Goal: Transaction & Acquisition: Subscribe to service/newsletter

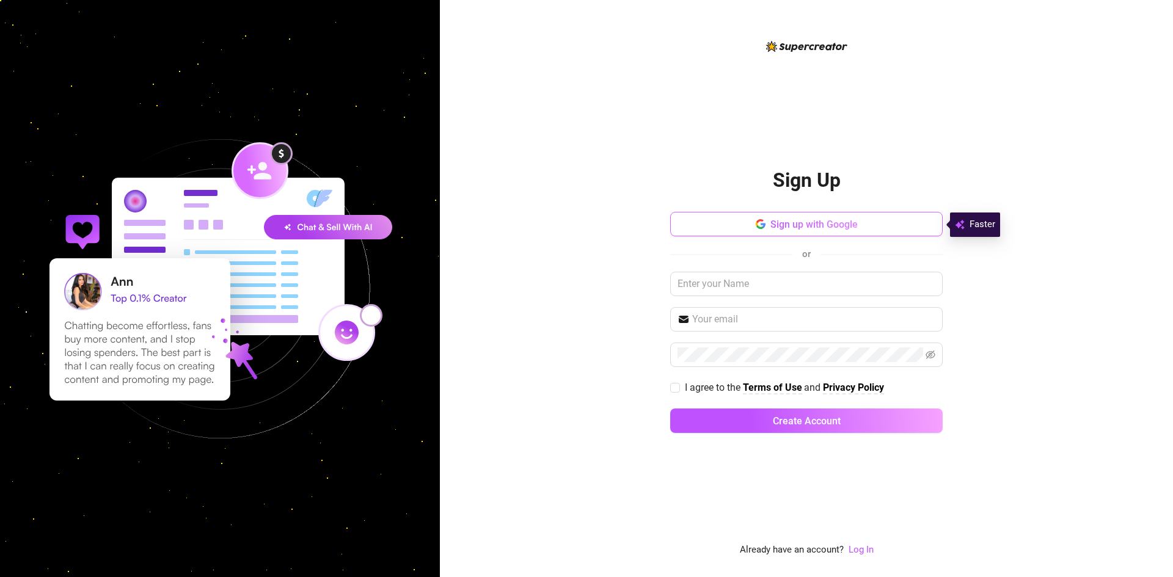
click at [797, 228] on span "Sign up with Google" at bounding box center [813, 225] width 87 height 12
click at [803, 215] on button "Sign up with Google" at bounding box center [806, 224] width 272 height 24
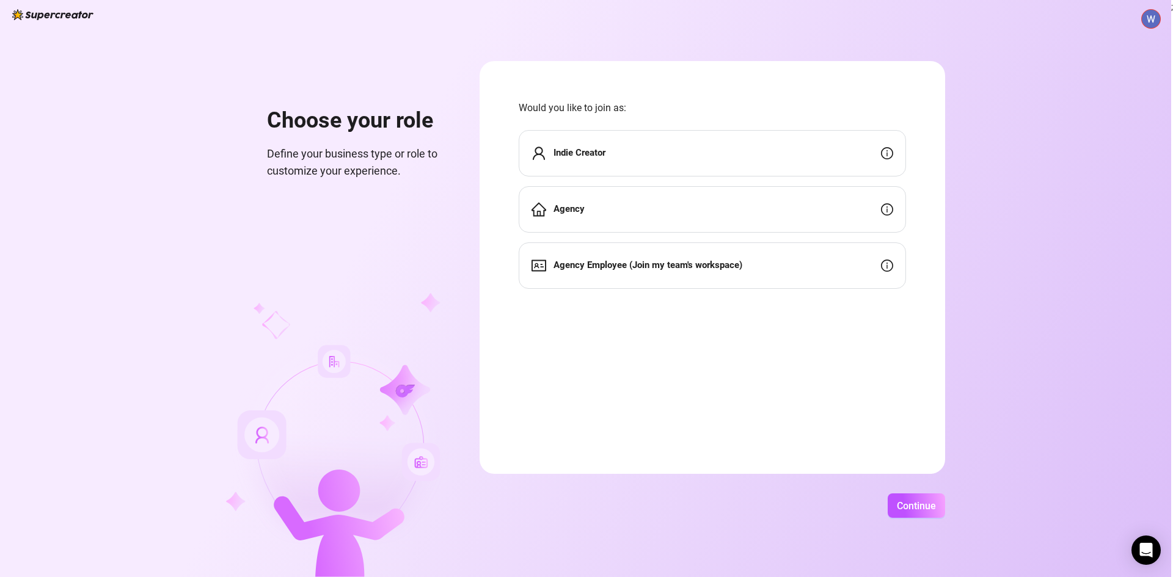
click at [570, 116] on div "Would you like to join as: Indie Creator Agency Agency Employee (Join my team's…" at bounding box center [712, 194] width 387 height 189
click at [777, 166] on div "Indie Creator" at bounding box center [712, 153] width 387 height 46
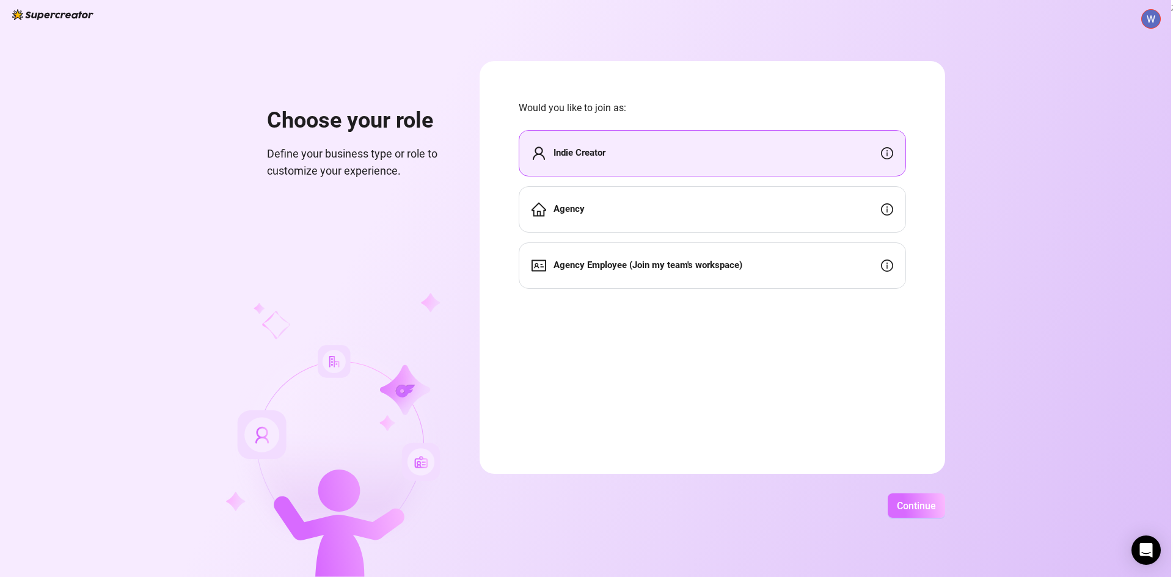
click at [927, 511] on span "Continue" at bounding box center [916, 506] width 39 height 12
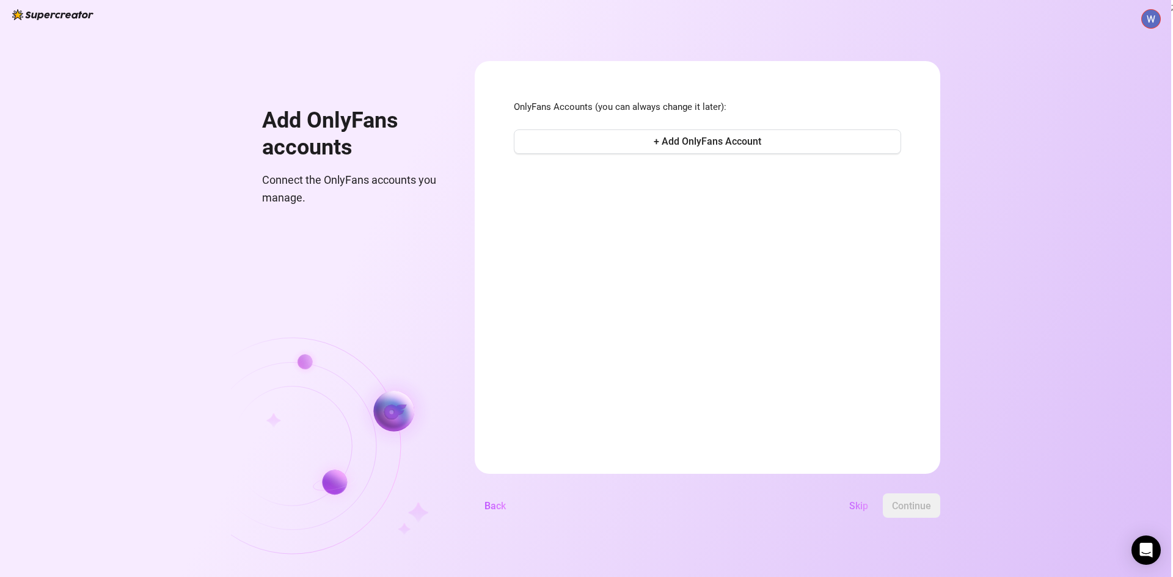
click at [863, 509] on span "Skip" at bounding box center [858, 506] width 19 height 12
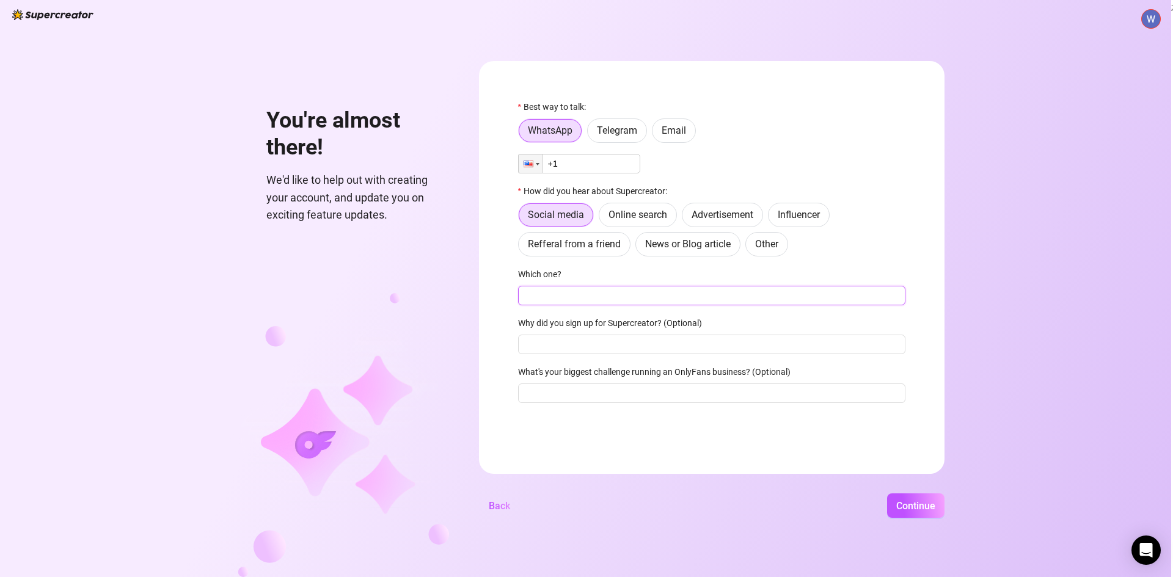
click at [570, 296] on input "Which one?" at bounding box center [711, 296] width 387 height 20
click at [707, 342] on input "Why did you sign up for Supercreator? (Optional)" at bounding box center [711, 345] width 387 height 20
click at [603, 303] on input "Which one?" at bounding box center [711, 296] width 387 height 20
click at [916, 505] on span "Continue" at bounding box center [915, 506] width 39 height 12
click at [579, 164] on input "+1" at bounding box center [579, 164] width 122 height 20
